Goal: Information Seeking & Learning: Check status

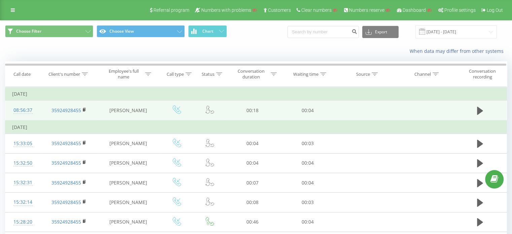
click at [21, 109] on div "08:56:37" at bounding box center [23, 110] width 22 height 13
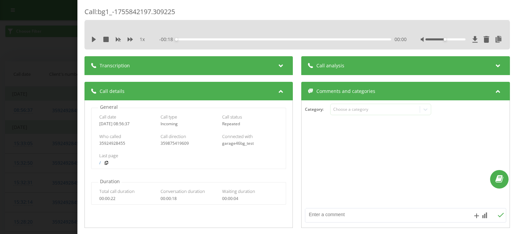
click at [39, 53] on div "Call : bg1_-1755842197.309225 1 x - 00:18 00:00 00:00 Transcription For AI anal…" at bounding box center [258, 117] width 517 height 234
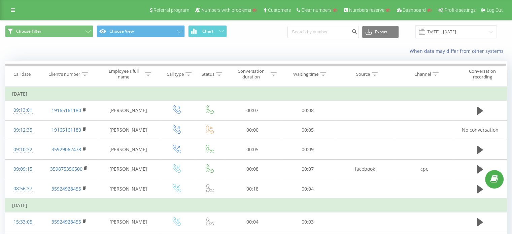
click at [415, 39] on div "Choose Filter Choose View Chart Export .csv .xls .xlsx 22.07.2025 - 22.08.2025" at bounding box center [255, 32] width 511 height 23
click at [413, 41] on div "Choose Filter Choose View Chart Export .csv .xls .xlsx 22.07.2025 - 22.08.2025" at bounding box center [255, 32] width 511 height 23
click at [269, 36] on div "Choose Filter Choose View Chart Export .csv .xls .xlsx 22.07.2025 - 22.08.2025" at bounding box center [256, 31] width 502 height 13
